Goal: Communication & Community: Ask a question

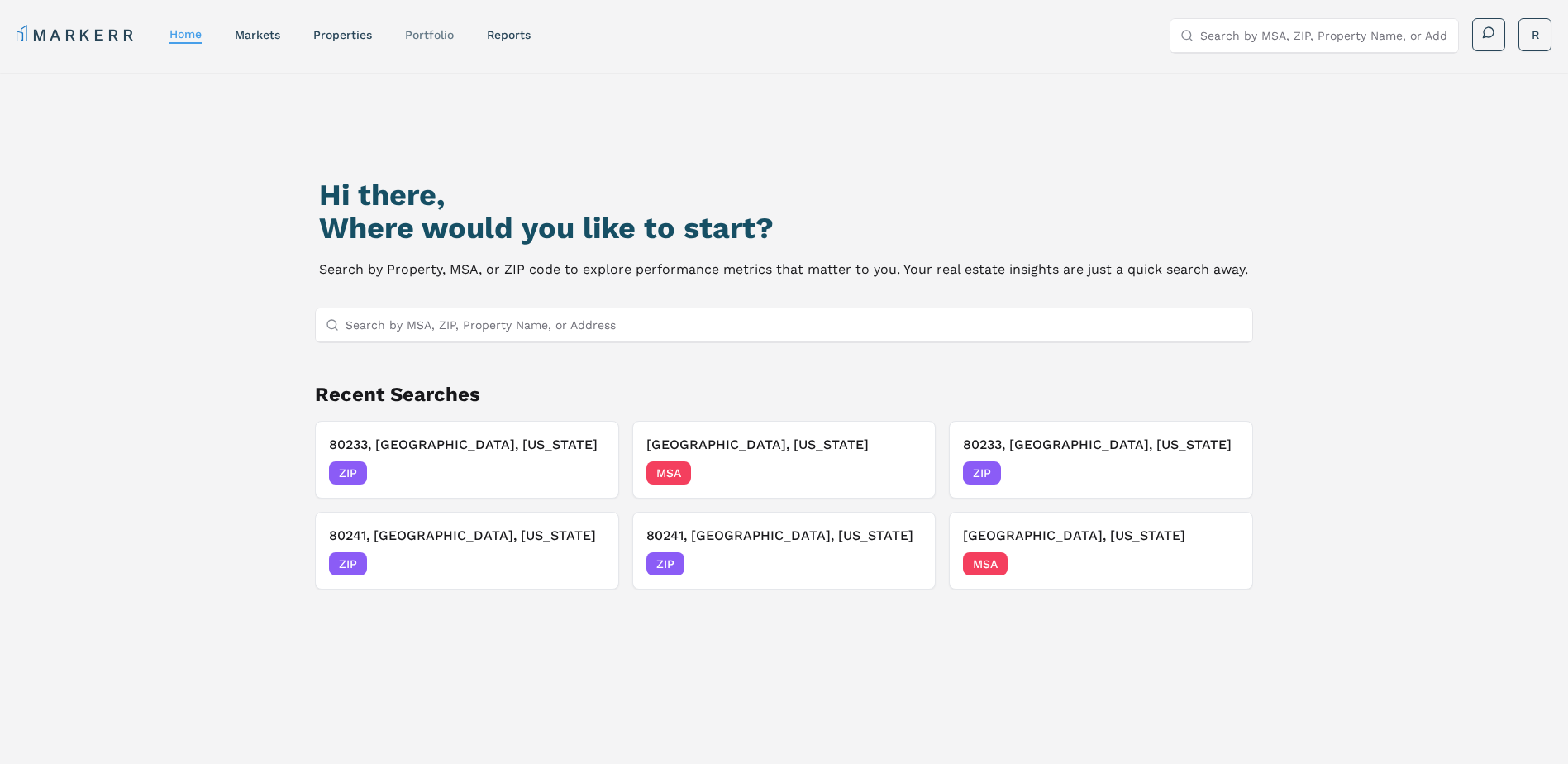
click at [430, 31] on link "Portfolio" at bounding box center [429, 34] width 49 height 13
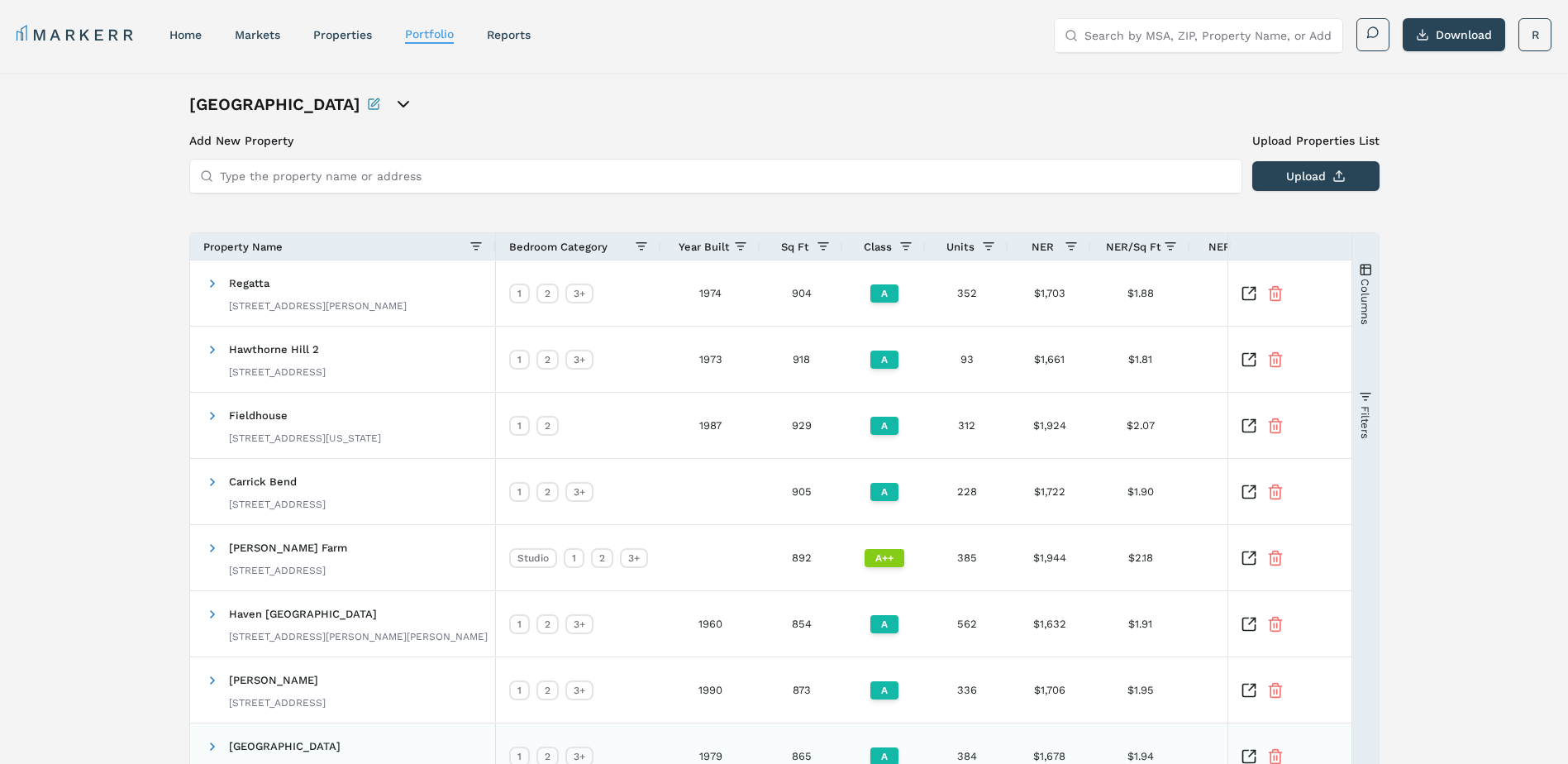
scroll to position [261, 0]
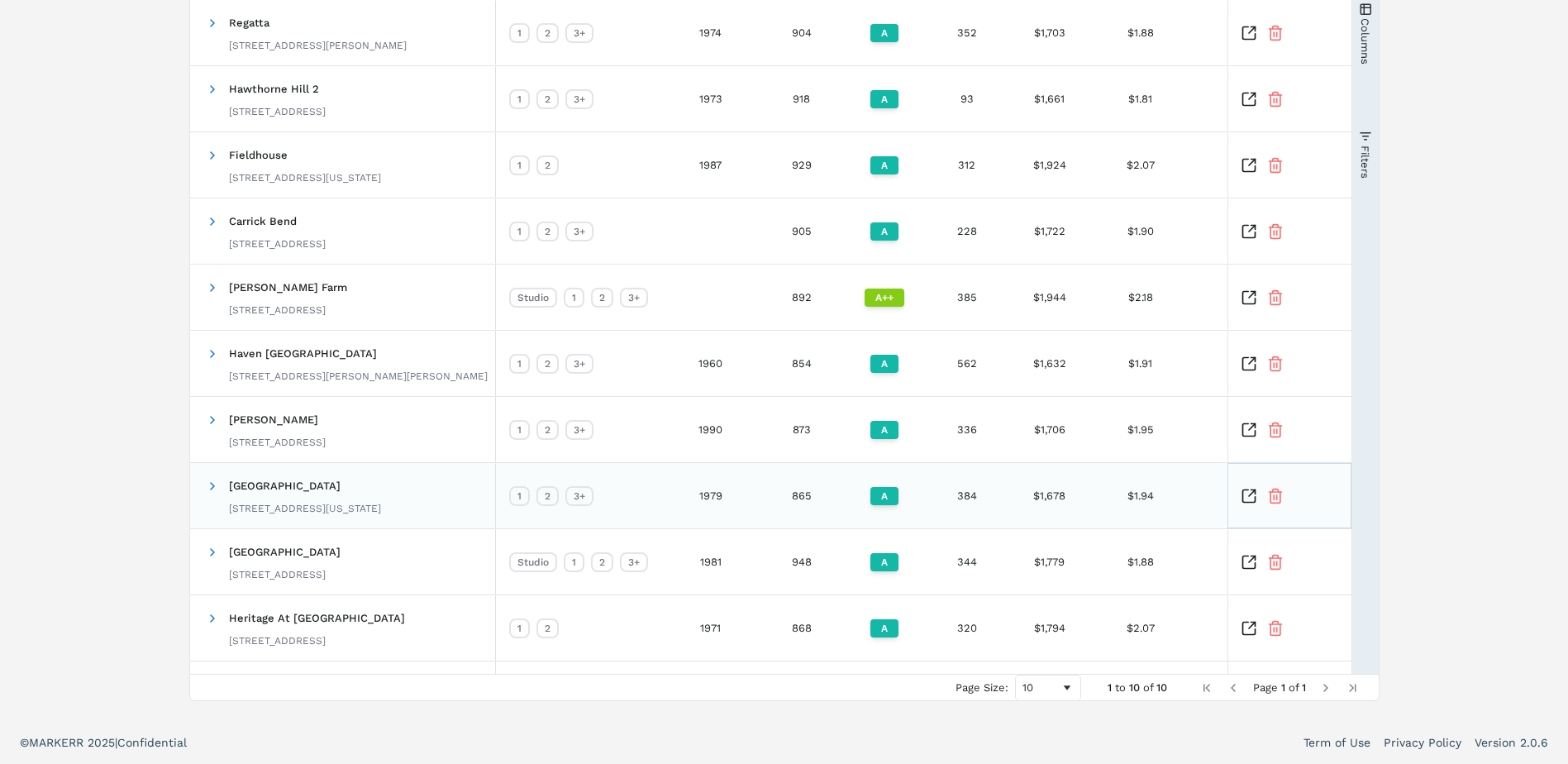
click at [1247, 493] on icon "Inspect Comparable" at bounding box center [1249, 496] width 17 height 17
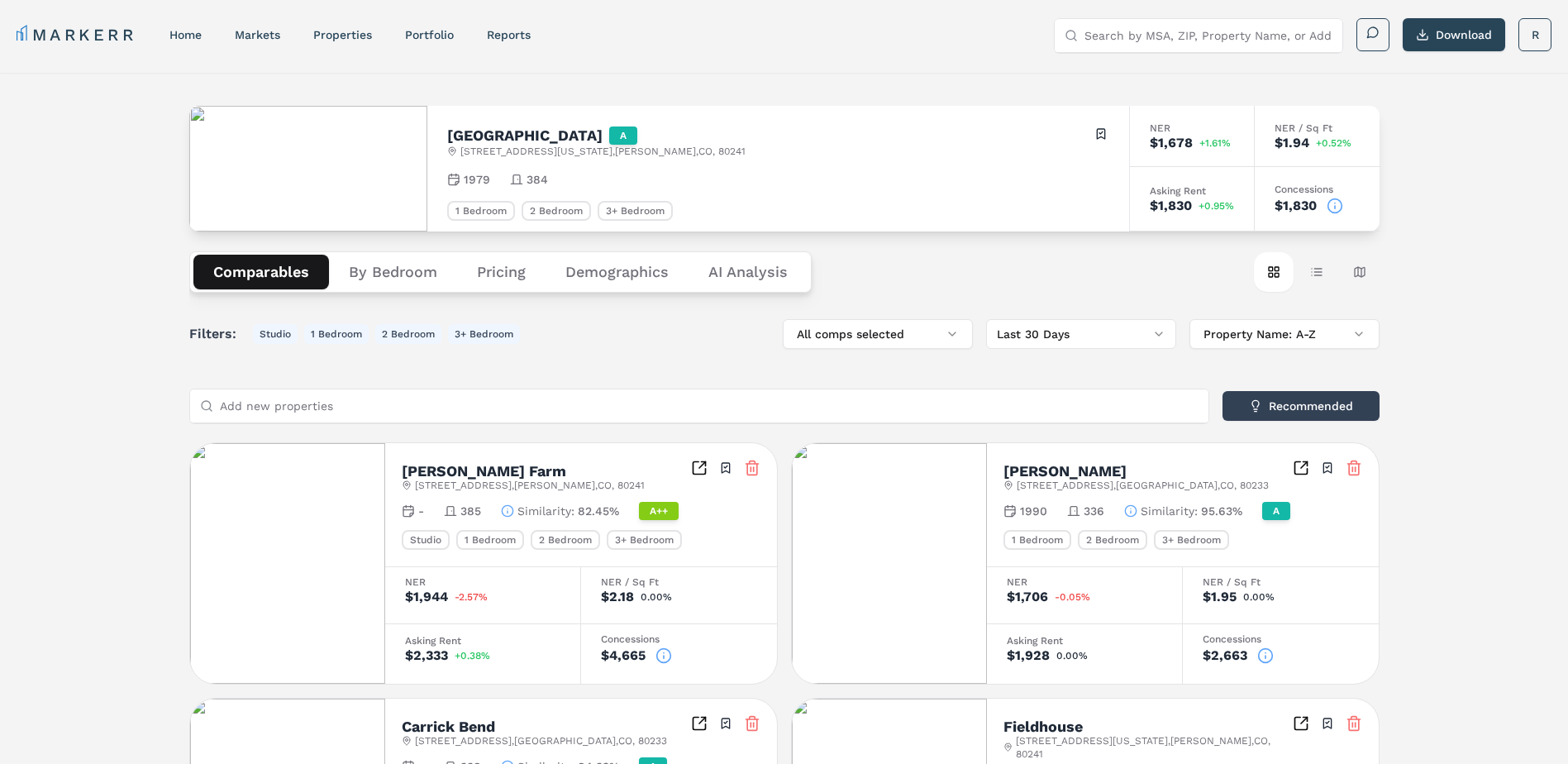
scroll to position [83, 0]
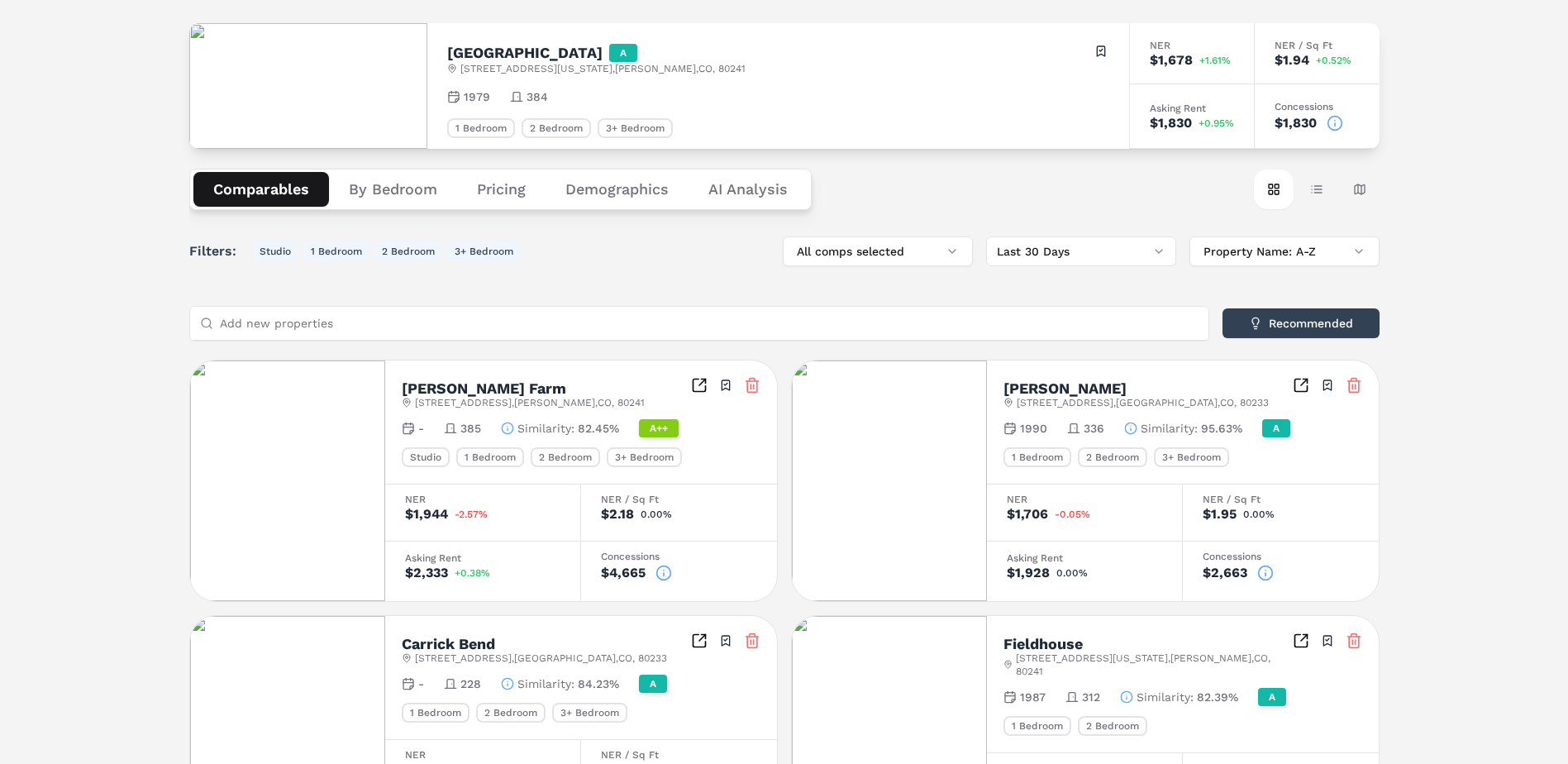
click at [1263, 572] on icon at bounding box center [1265, 573] width 17 height 17
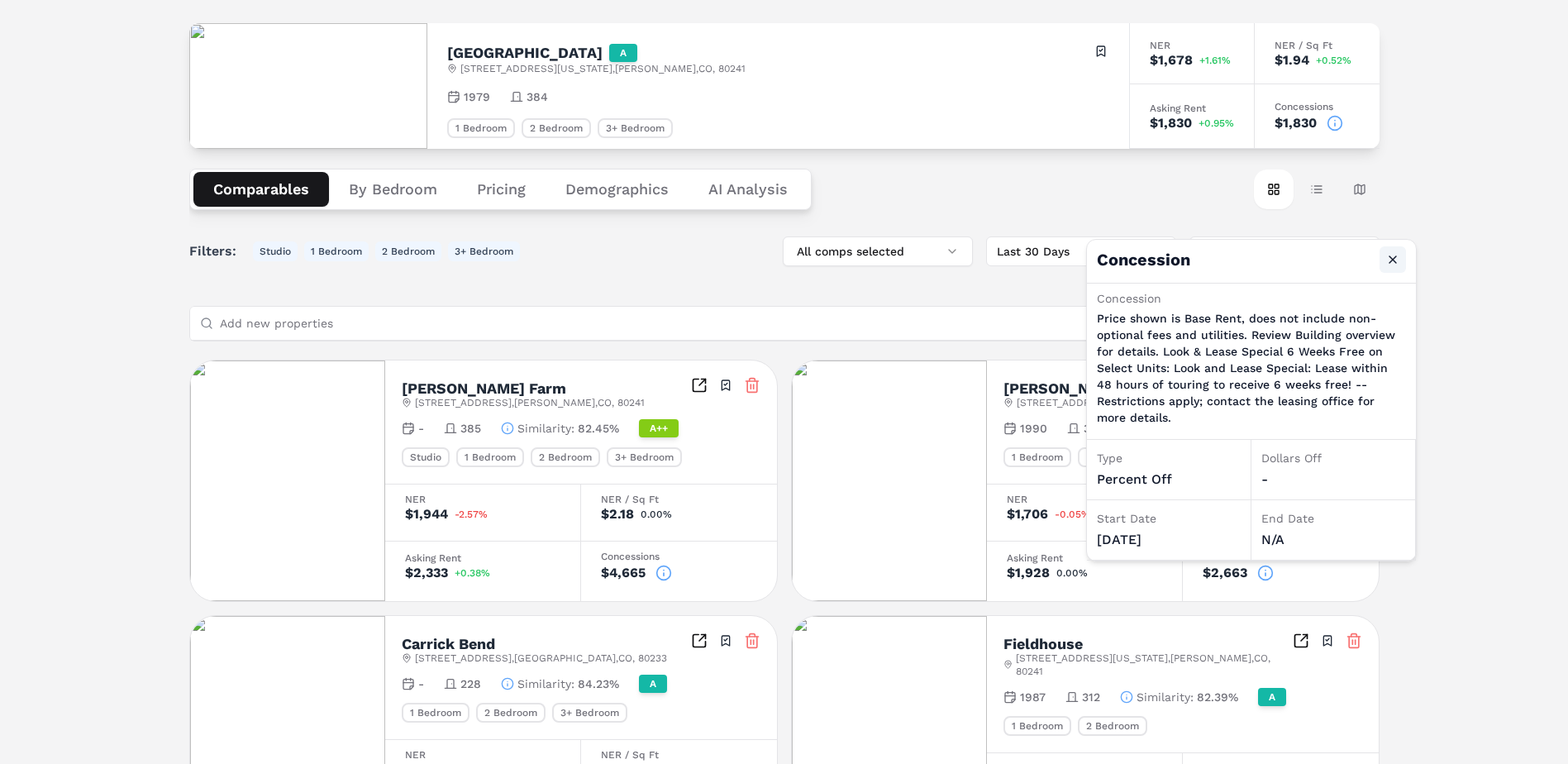
click at [1387, 260] on button "Close" at bounding box center [1393, 260] width 26 height 26
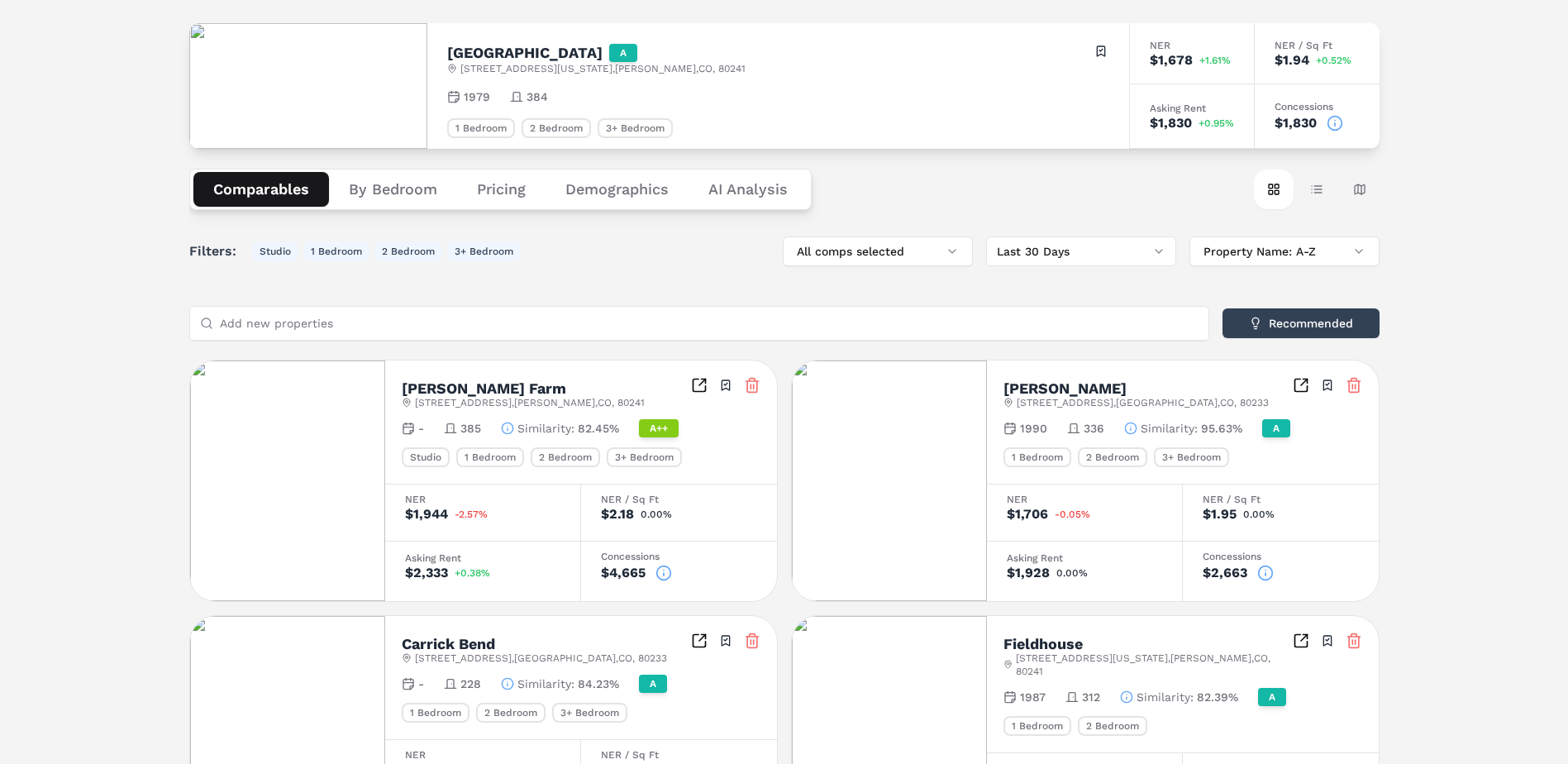
scroll to position [414, 0]
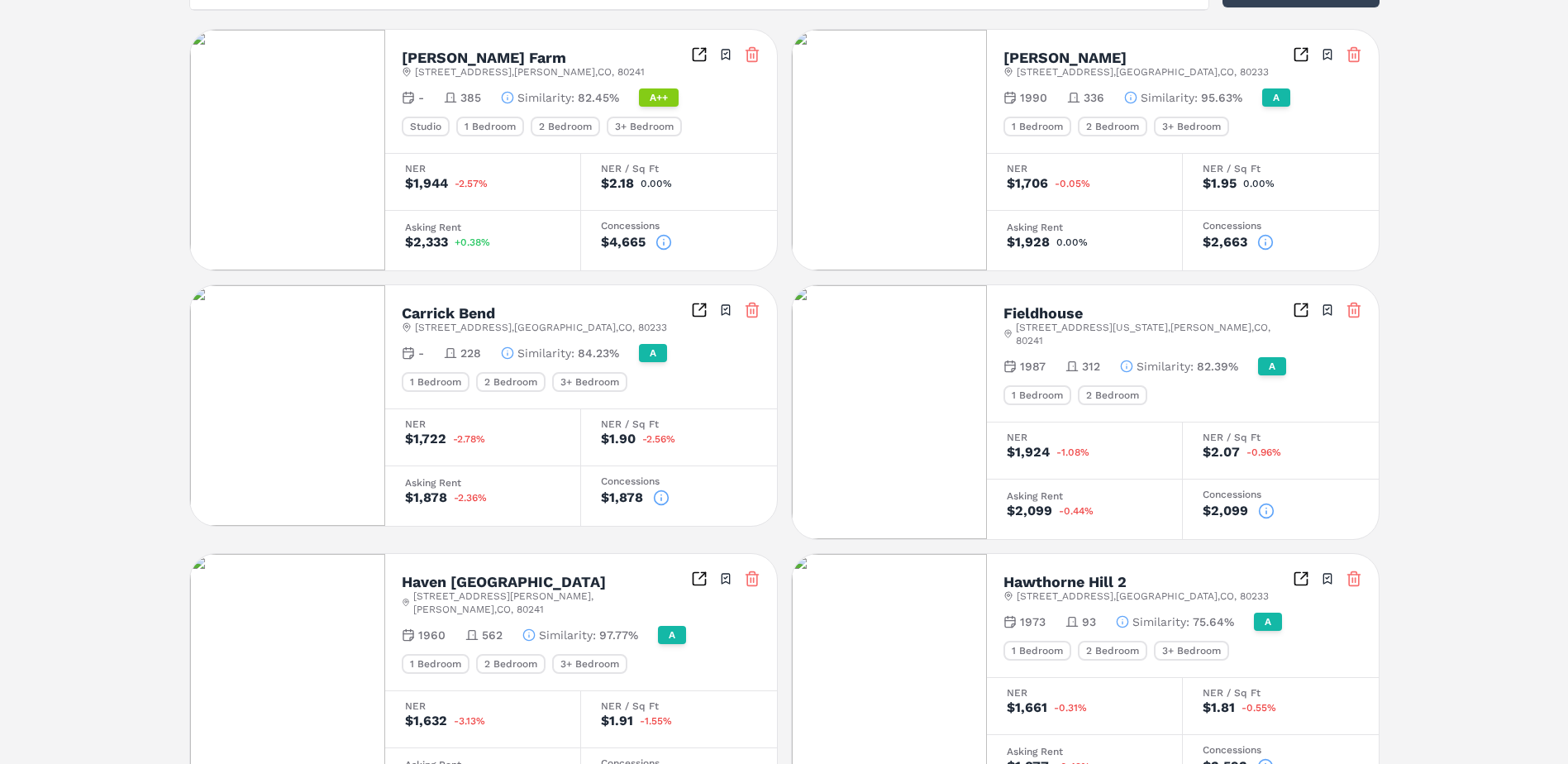
click at [662, 501] on icon at bounding box center [662, 499] width 0 height 2
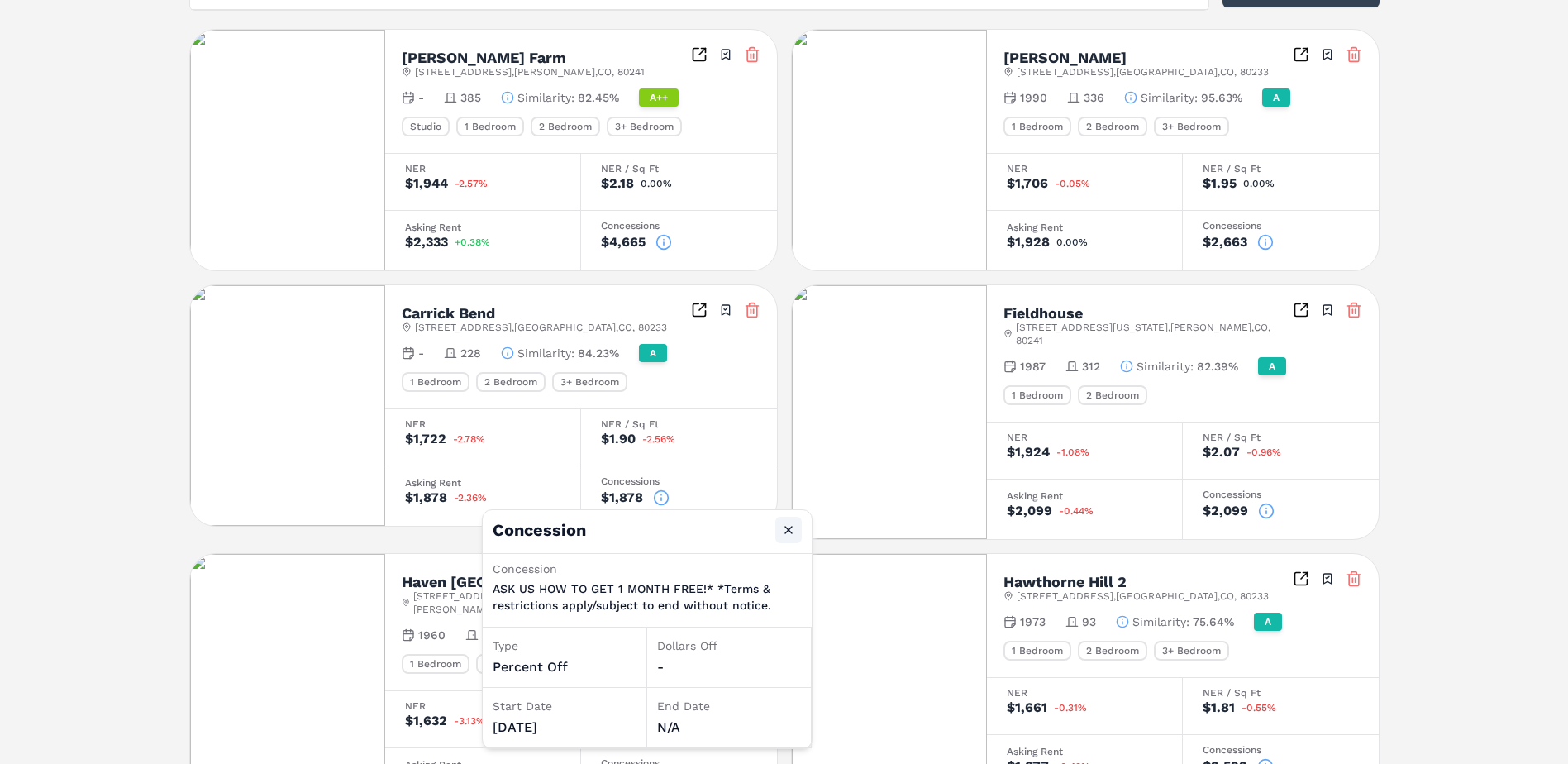
click at [787, 529] on button "Close" at bounding box center [788, 530] width 26 height 26
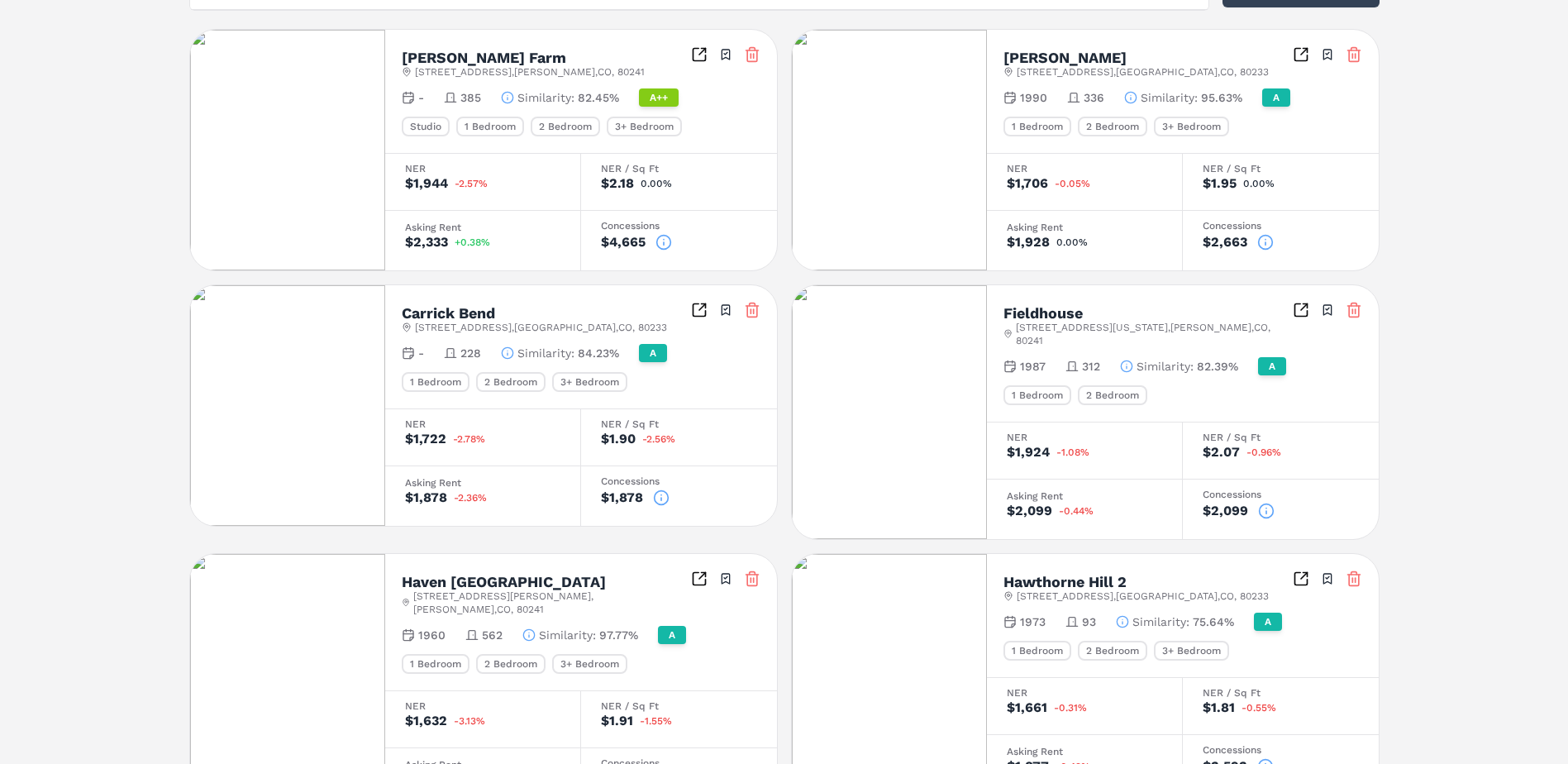
click at [1267, 503] on icon at bounding box center [1266, 511] width 17 height 17
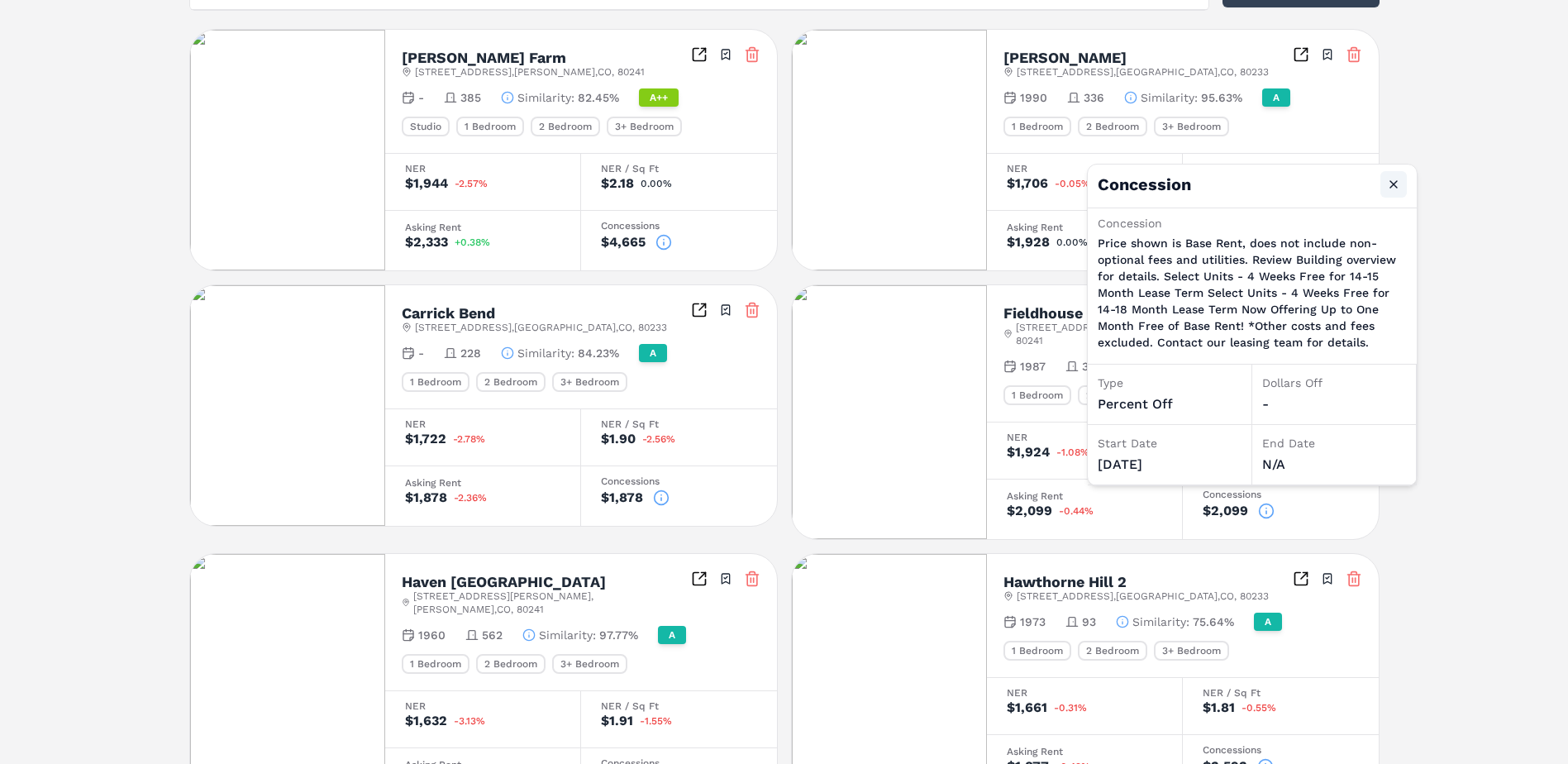
click at [1401, 184] on button "Close" at bounding box center [1394, 184] width 26 height 26
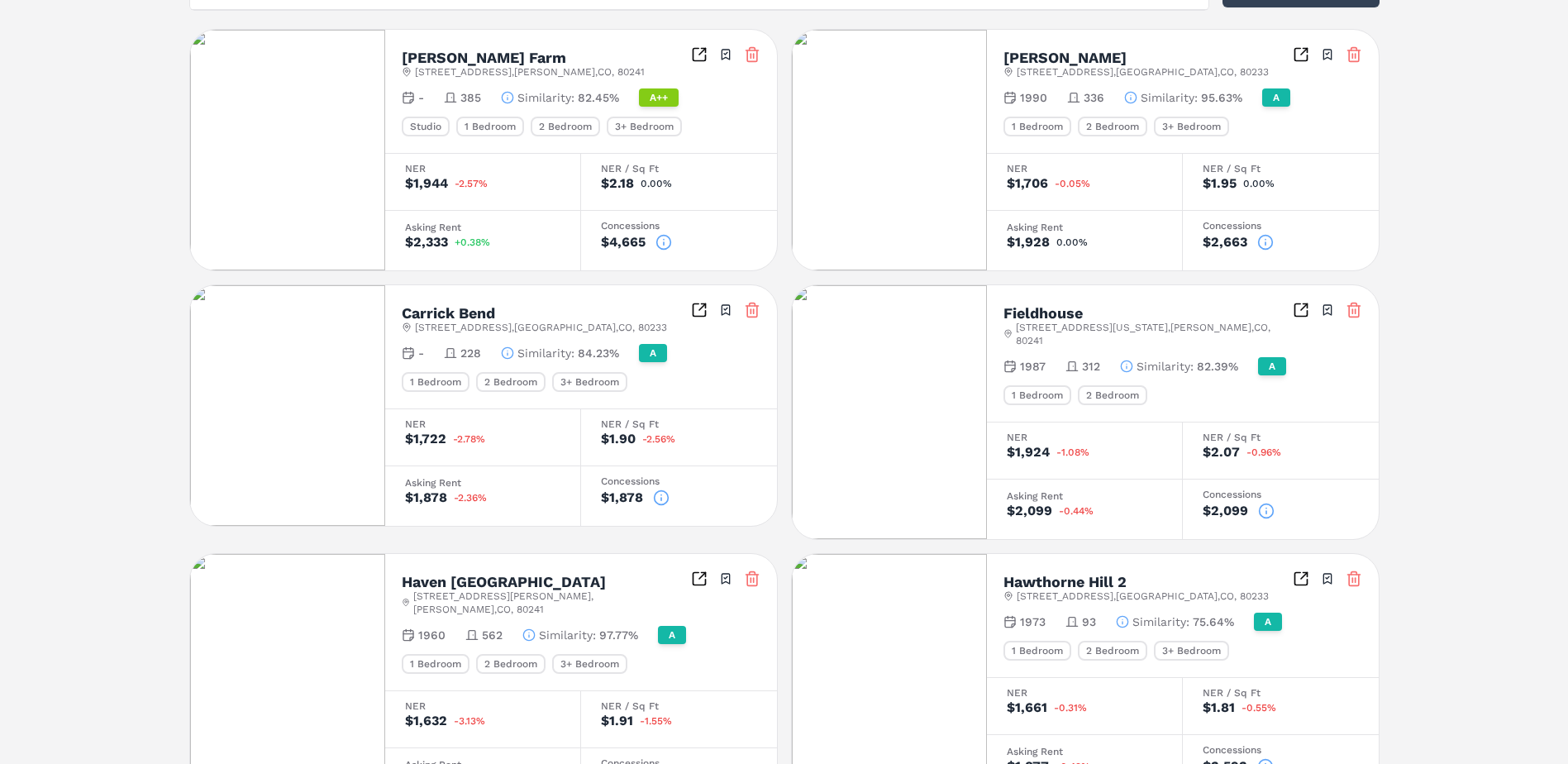
scroll to position [745, 0]
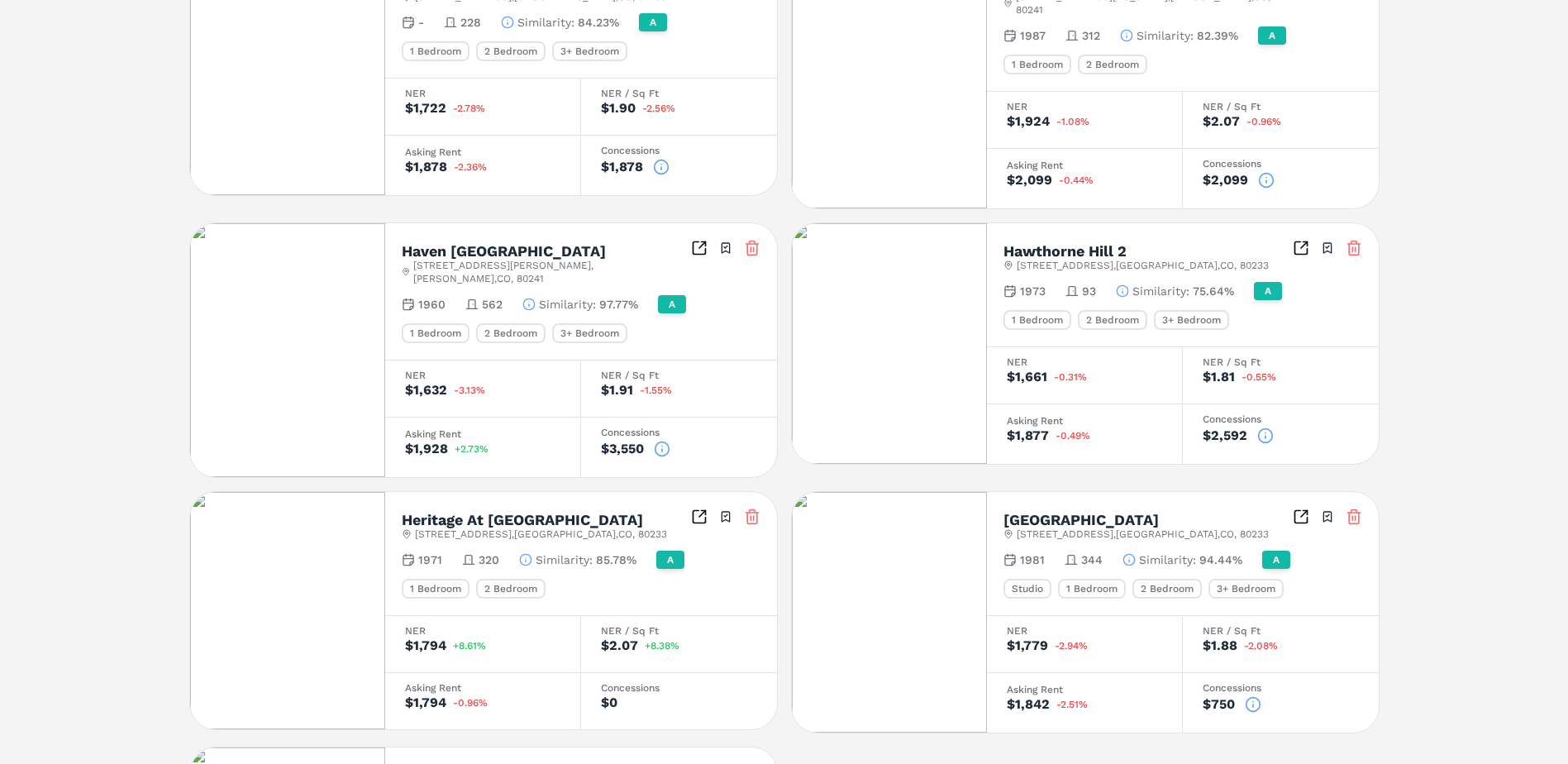
click at [663, 441] on icon at bounding box center [662, 449] width 17 height 17
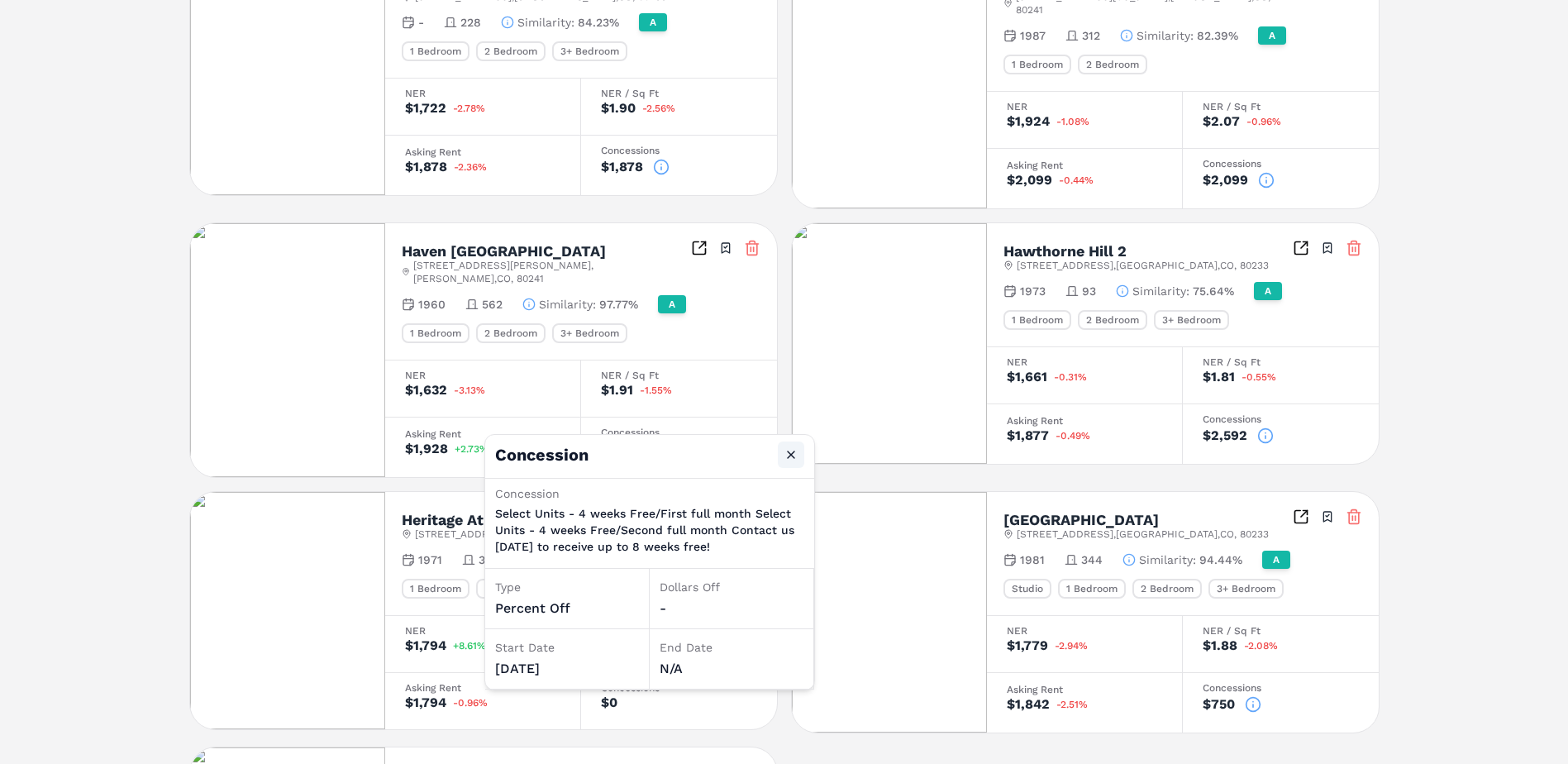
click at [787, 450] on button "Close" at bounding box center [791, 455] width 26 height 26
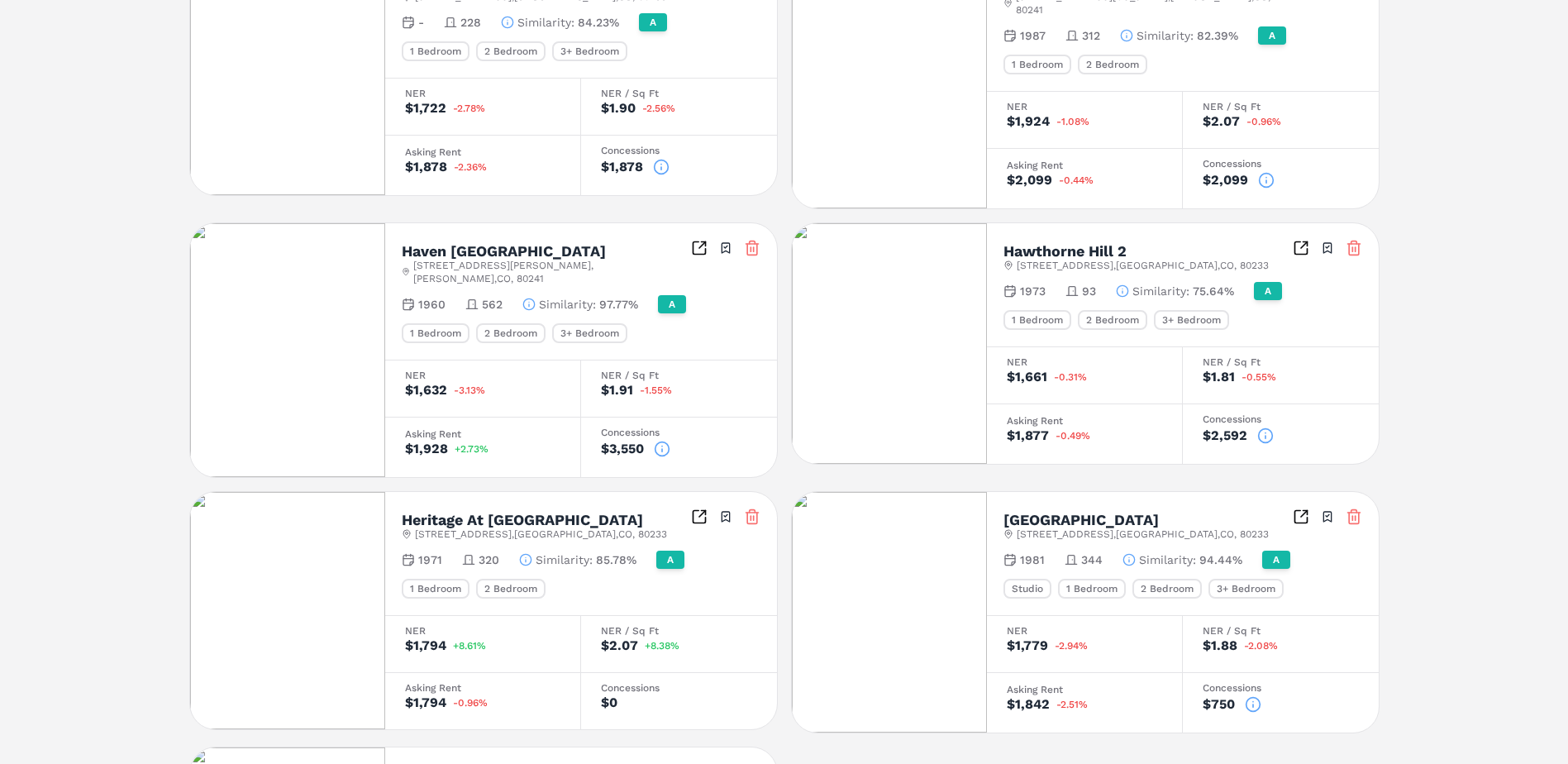
click at [1264, 428] on icon at bounding box center [1265, 436] width 17 height 17
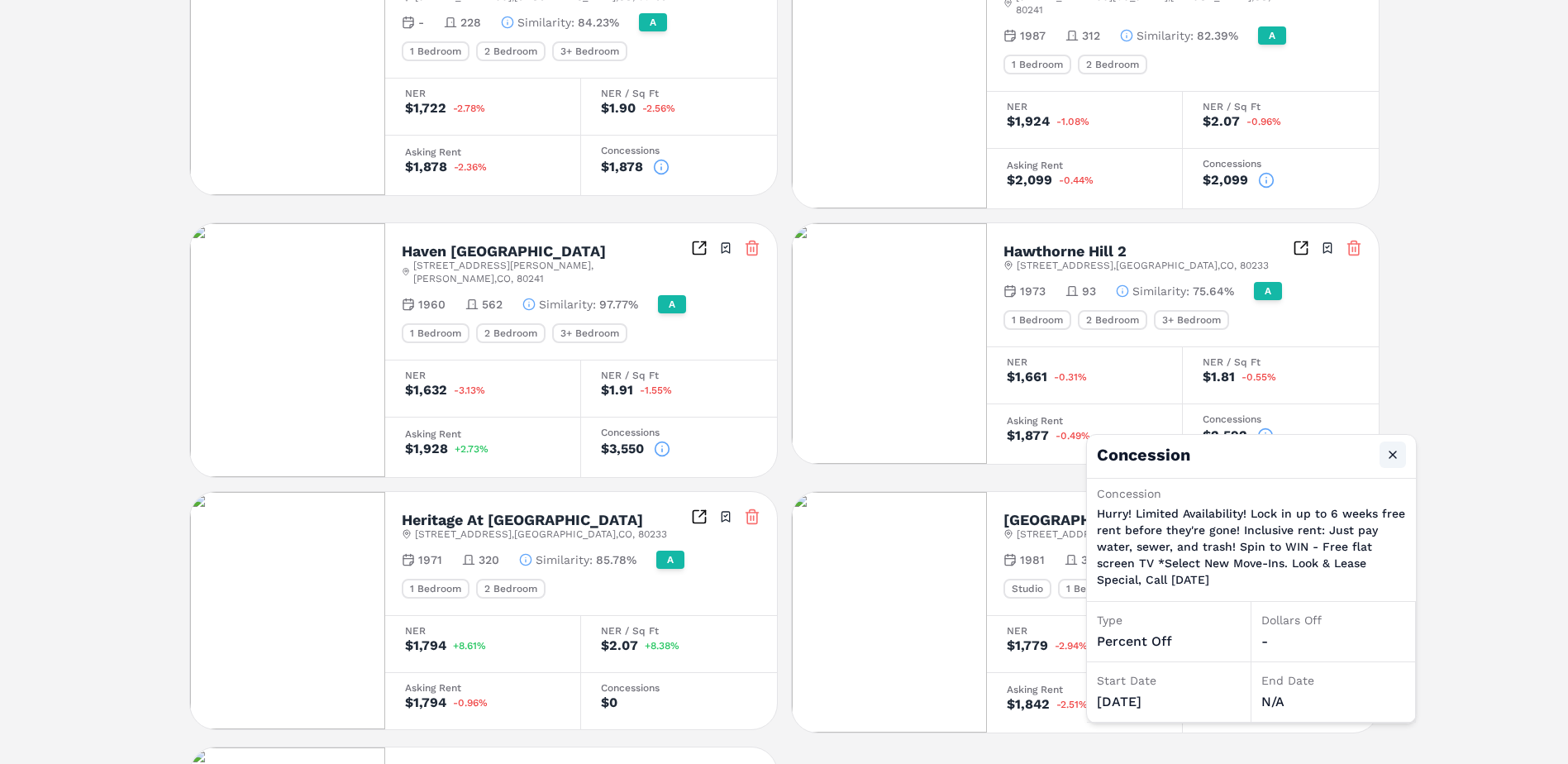
click at [1394, 447] on button "Close" at bounding box center [1393, 455] width 26 height 26
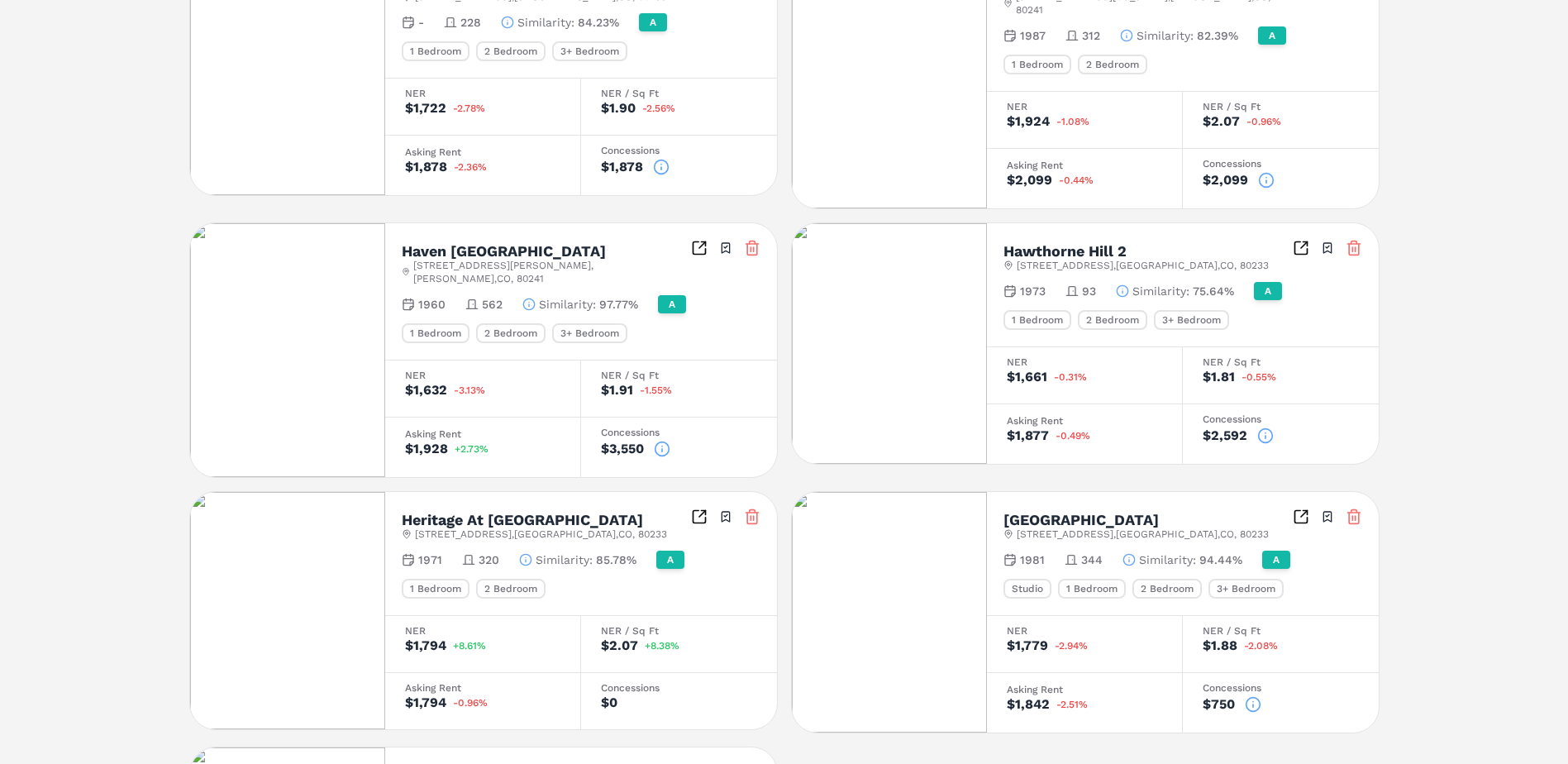
scroll to position [331, 0]
